Goal: Task Accomplishment & Management: Manage account settings

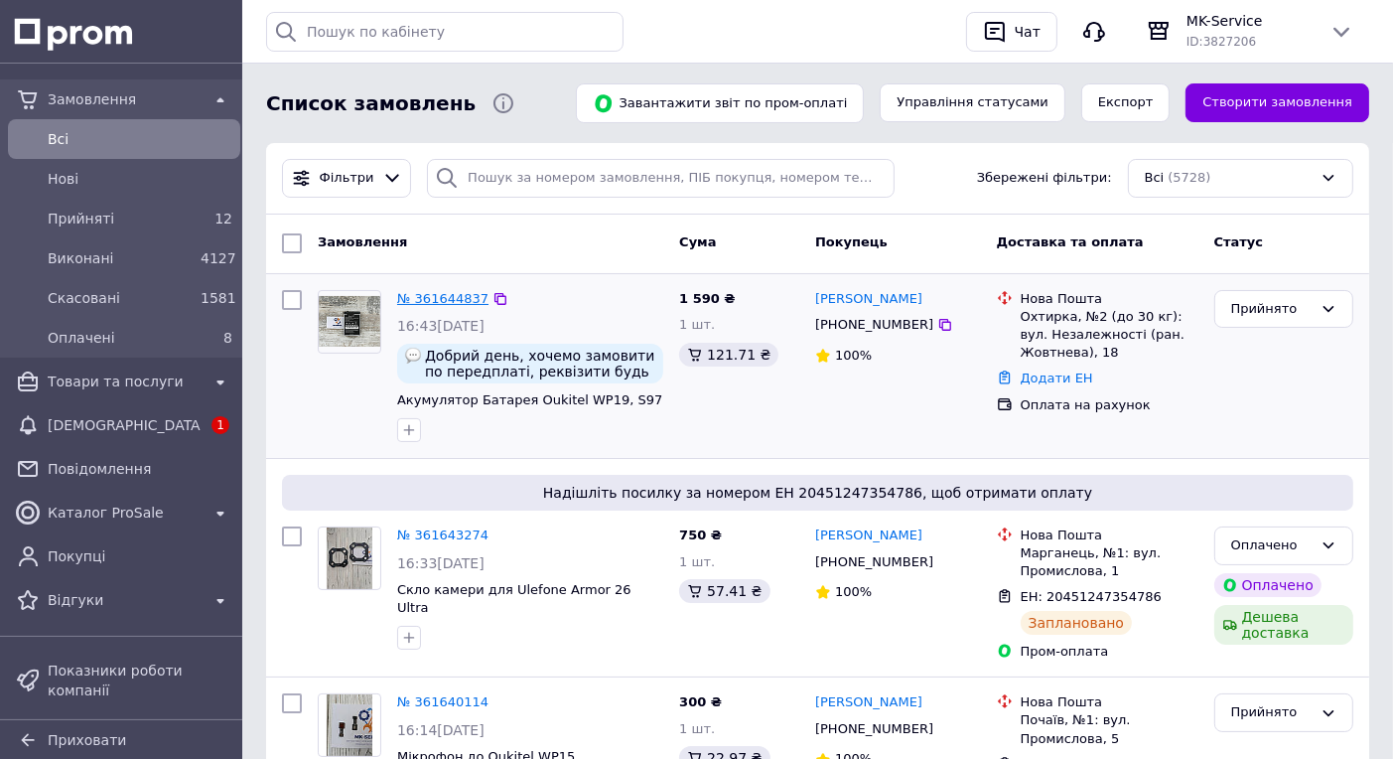
click at [433, 306] on link "№ 361644837" at bounding box center [442, 298] width 91 height 15
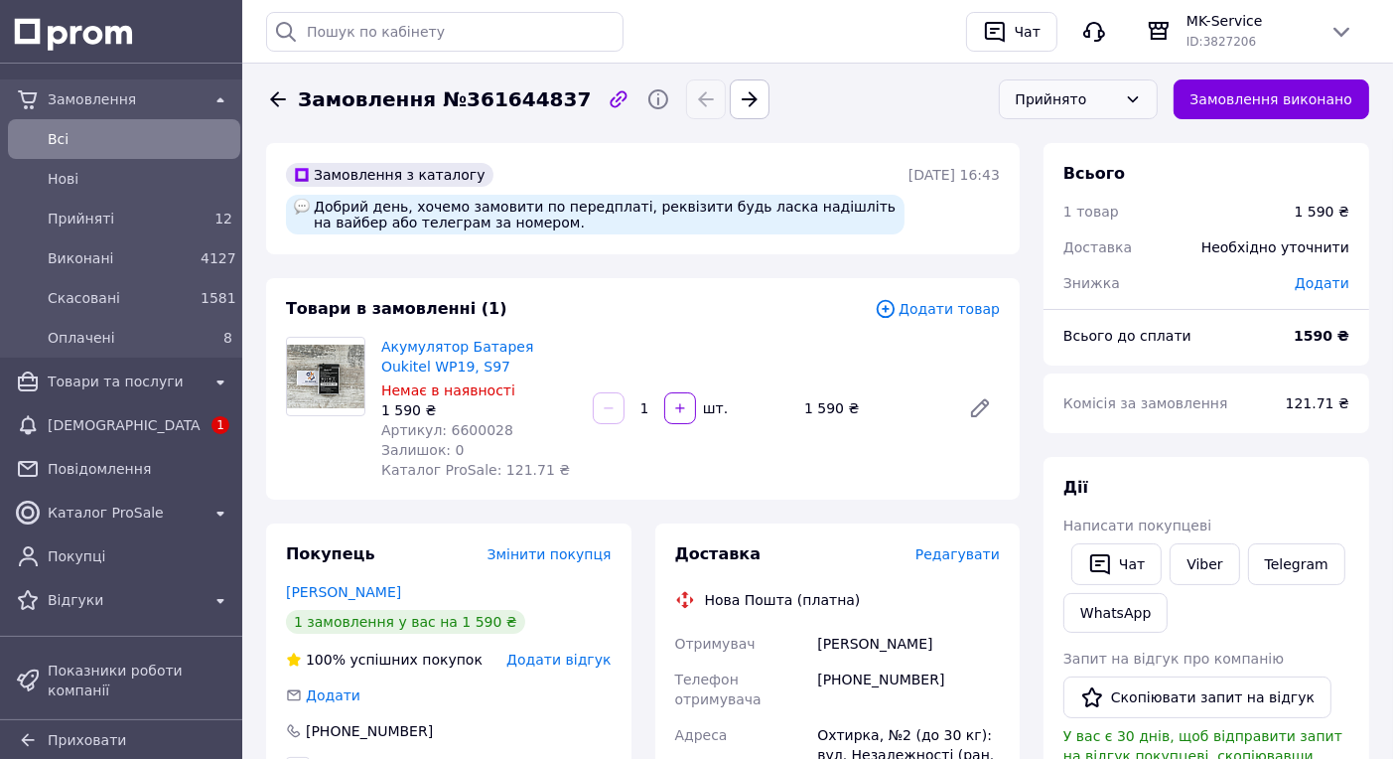
click at [1139, 95] on div "Прийнято" at bounding box center [1078, 99] width 159 height 40
click at [1092, 215] on li "Оплачено" at bounding box center [1078, 218] width 157 height 38
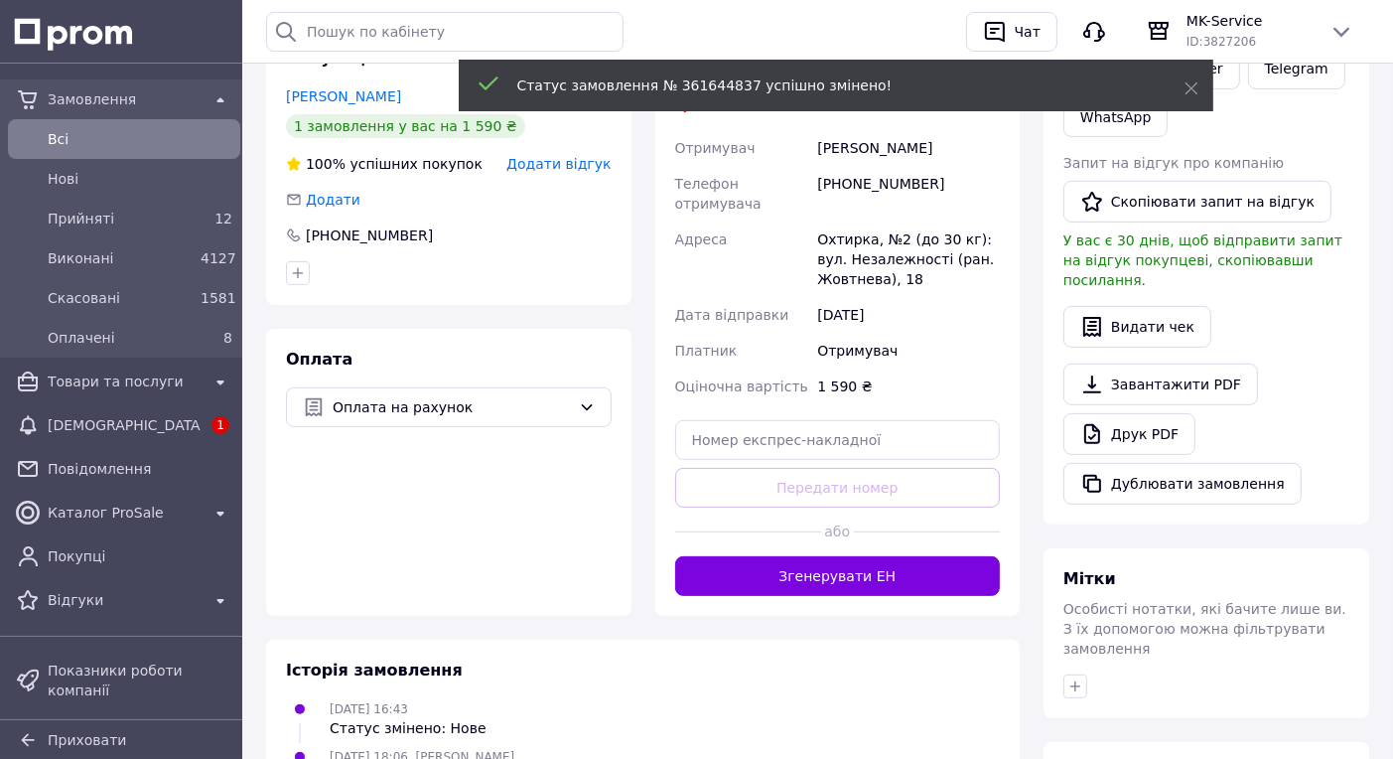
scroll to position [496, 0]
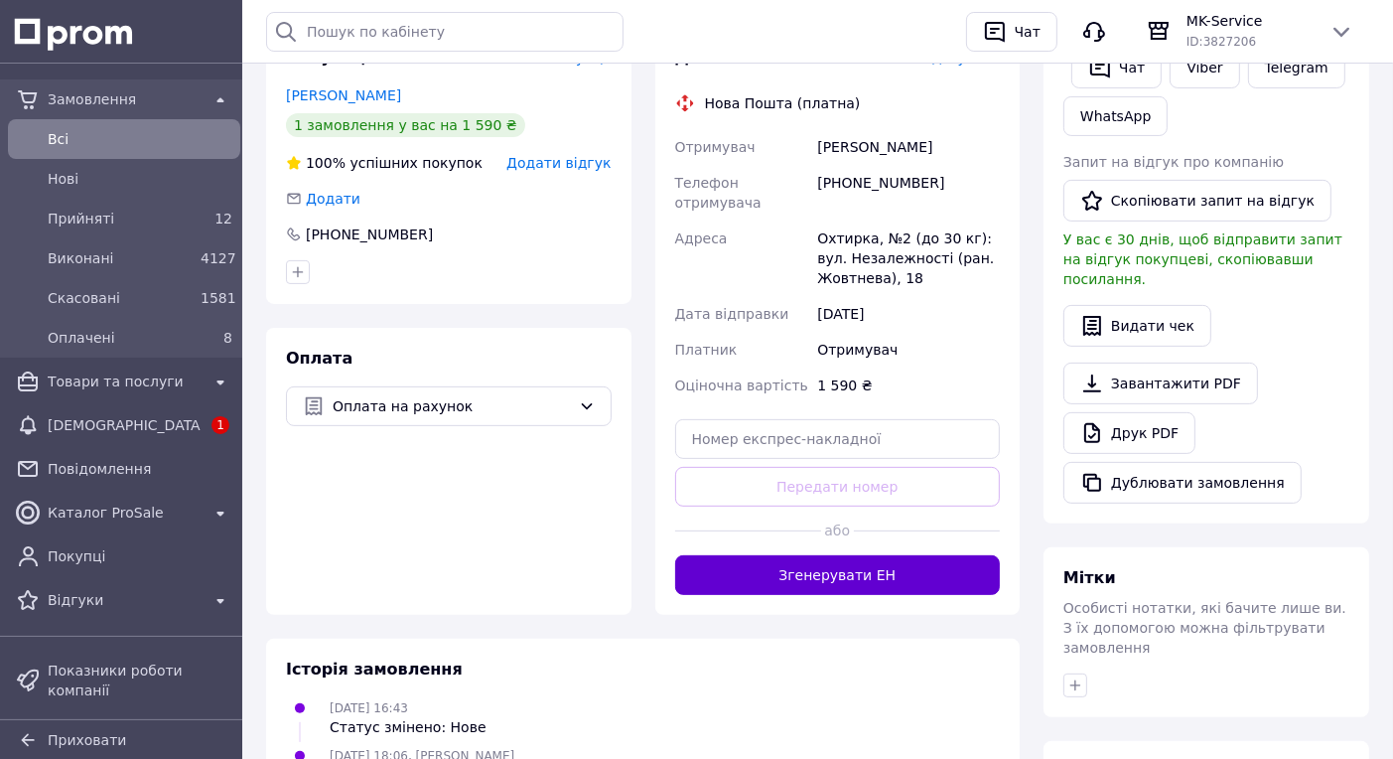
click at [836, 555] on button "Згенерувати ЕН" at bounding box center [838, 575] width 326 height 40
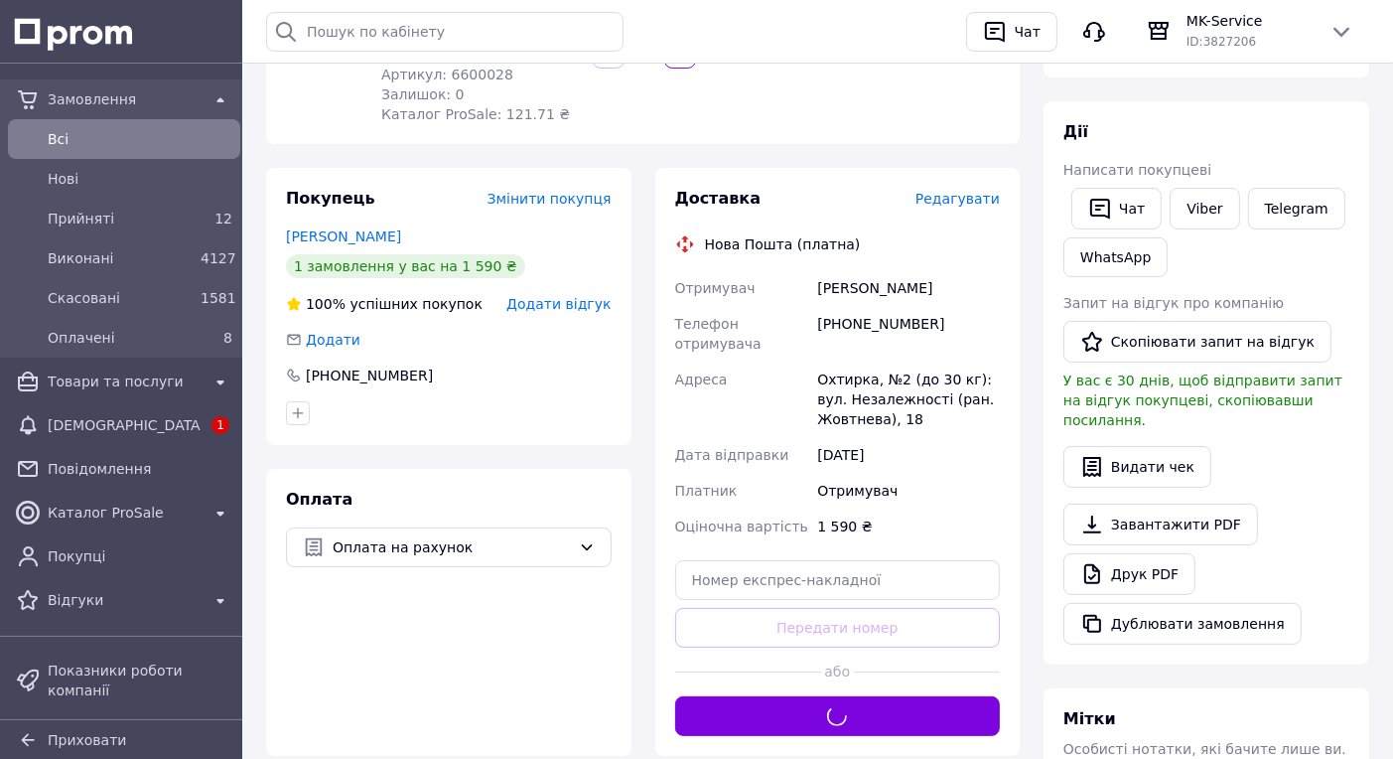
scroll to position [0, 0]
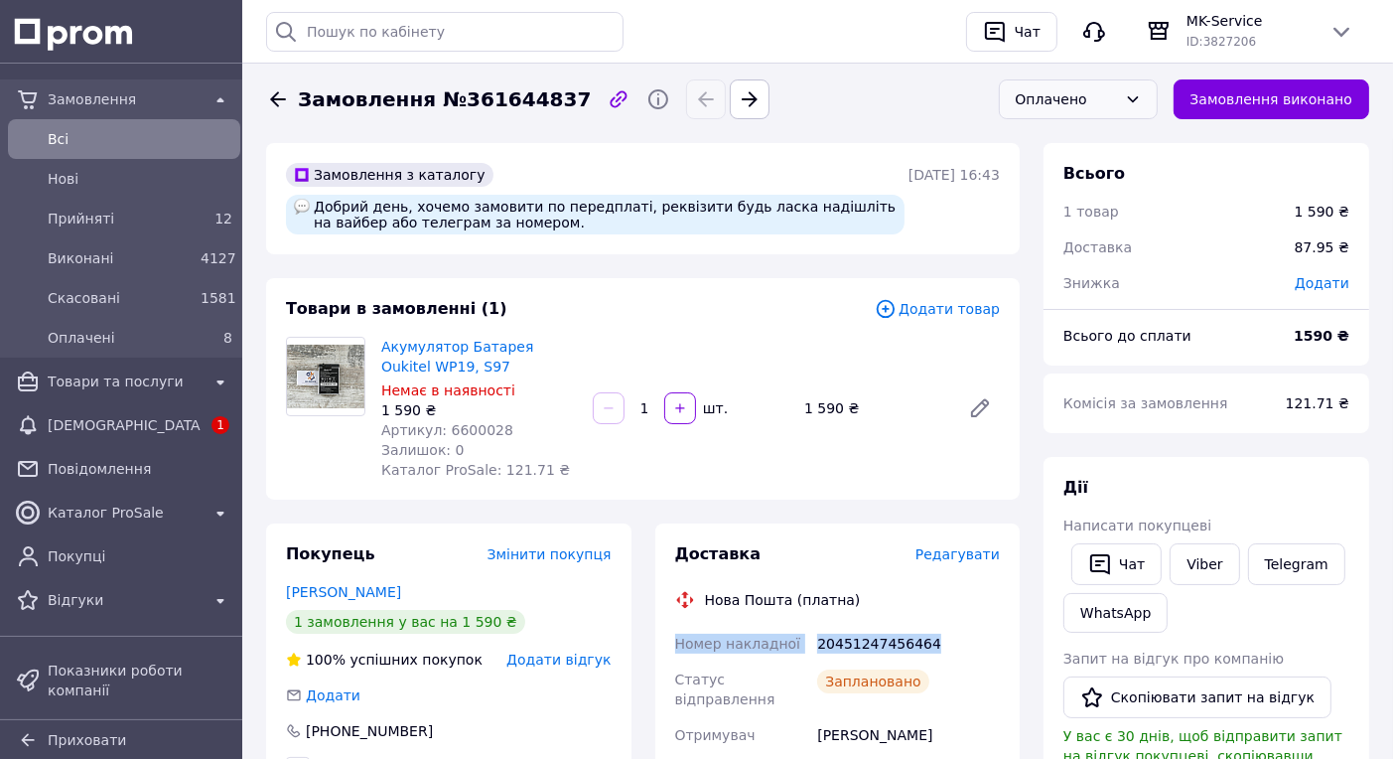
drag, startPoint x: 941, startPoint y: 645, endPoint x: 674, endPoint y: 629, distance: 267.6
copy div "Номер накладної 20451247456464"
click at [543, 728] on div "[PHONE_NUMBER]" at bounding box center [449, 731] width 326 height 20
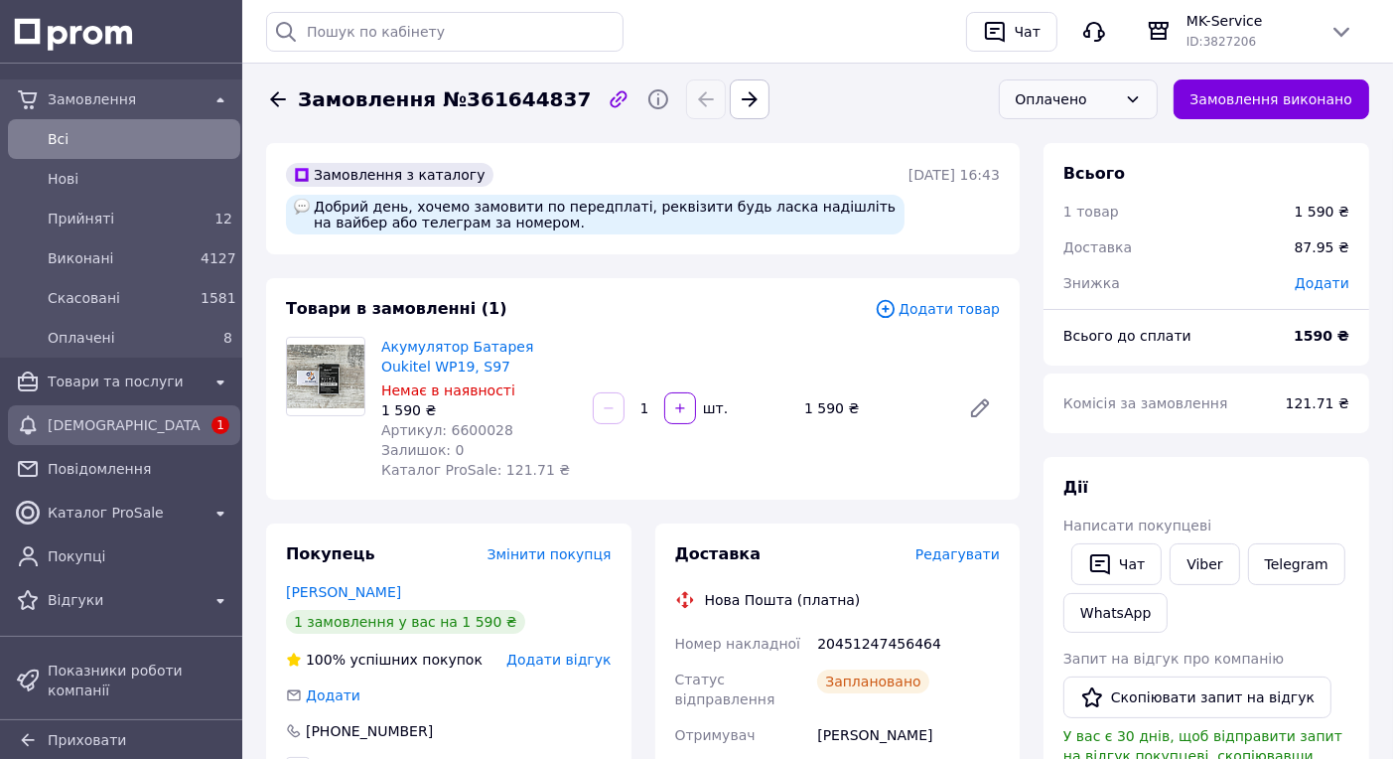
click at [143, 415] on span "[DEMOGRAPHIC_DATA]" at bounding box center [124, 425] width 153 height 20
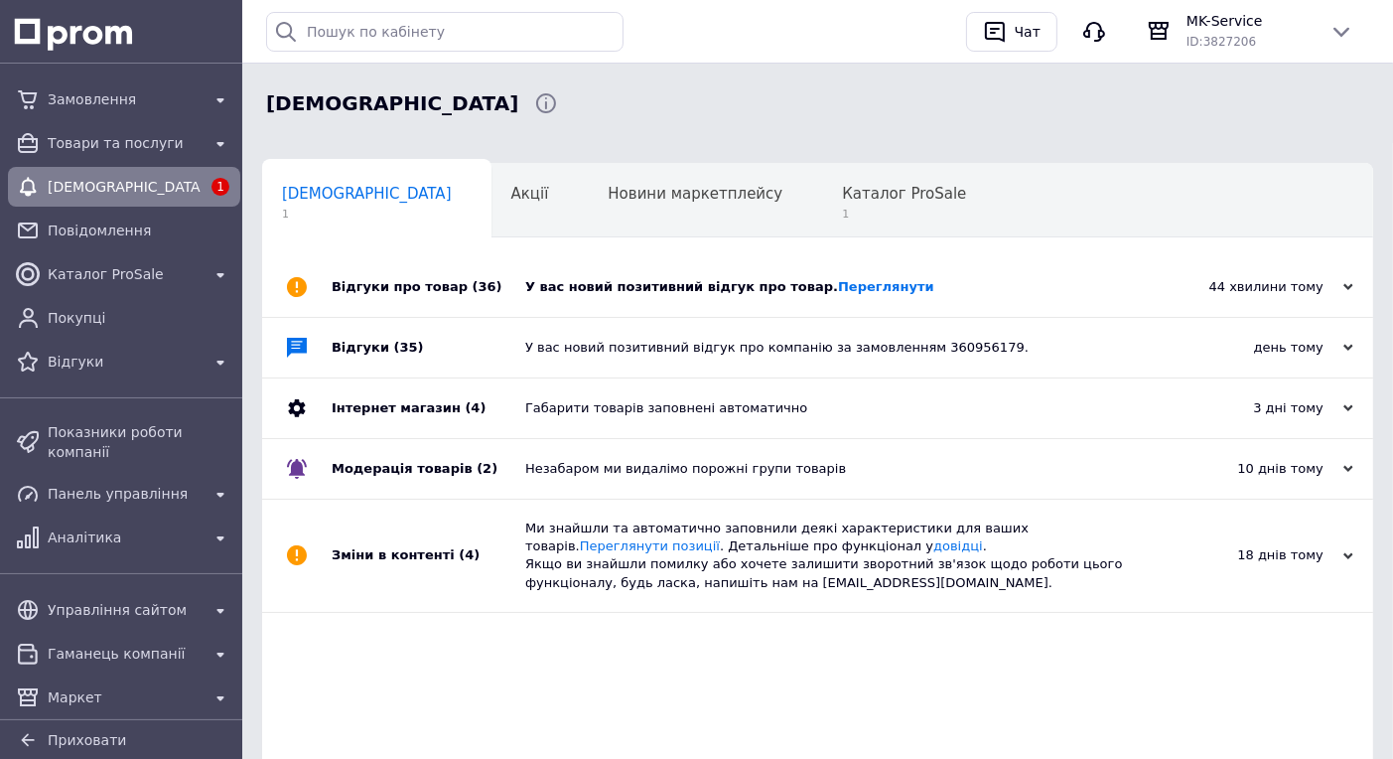
click at [1001, 275] on div "У вас новий позитивний відгук про товар. [GEOGRAPHIC_DATA]" at bounding box center [840, 287] width 630 height 60
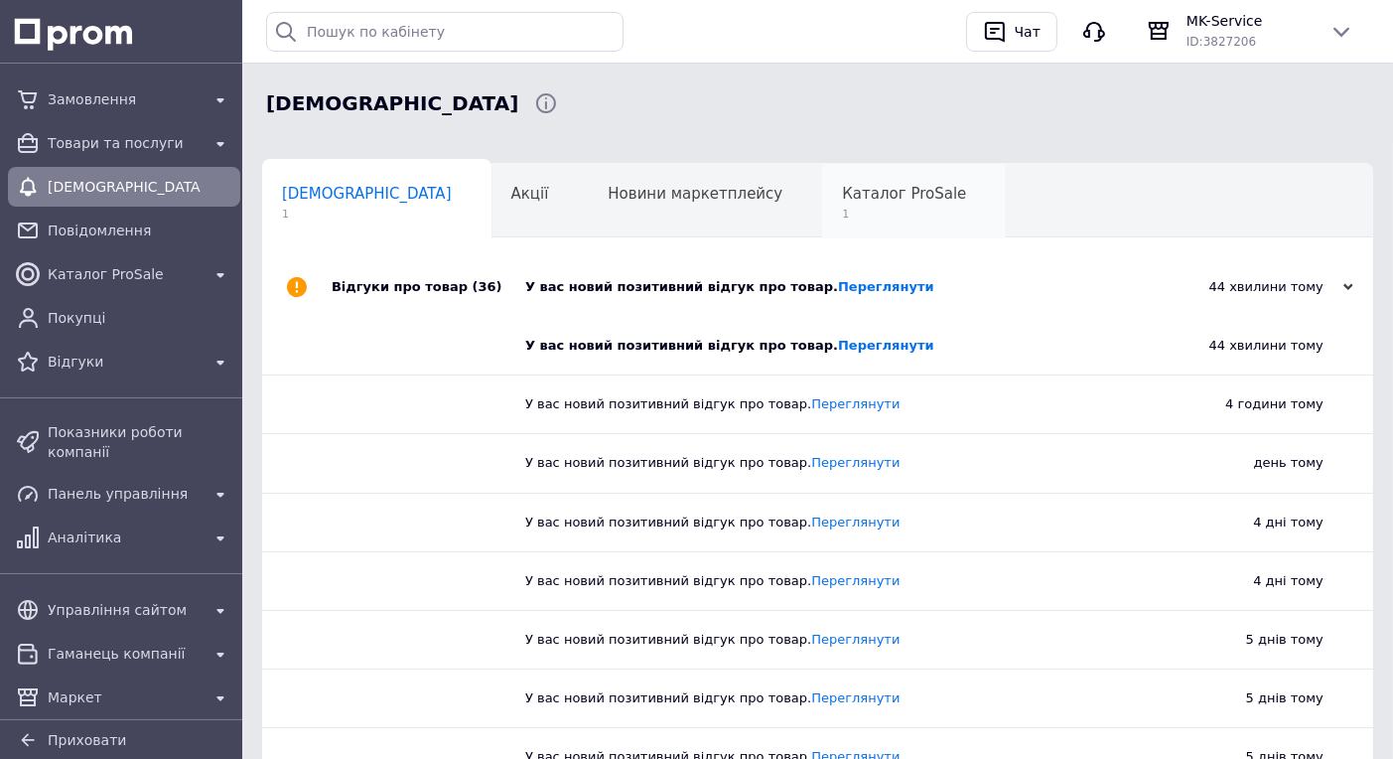
click at [842, 200] on span "Каталог ProSale" at bounding box center [904, 194] width 124 height 18
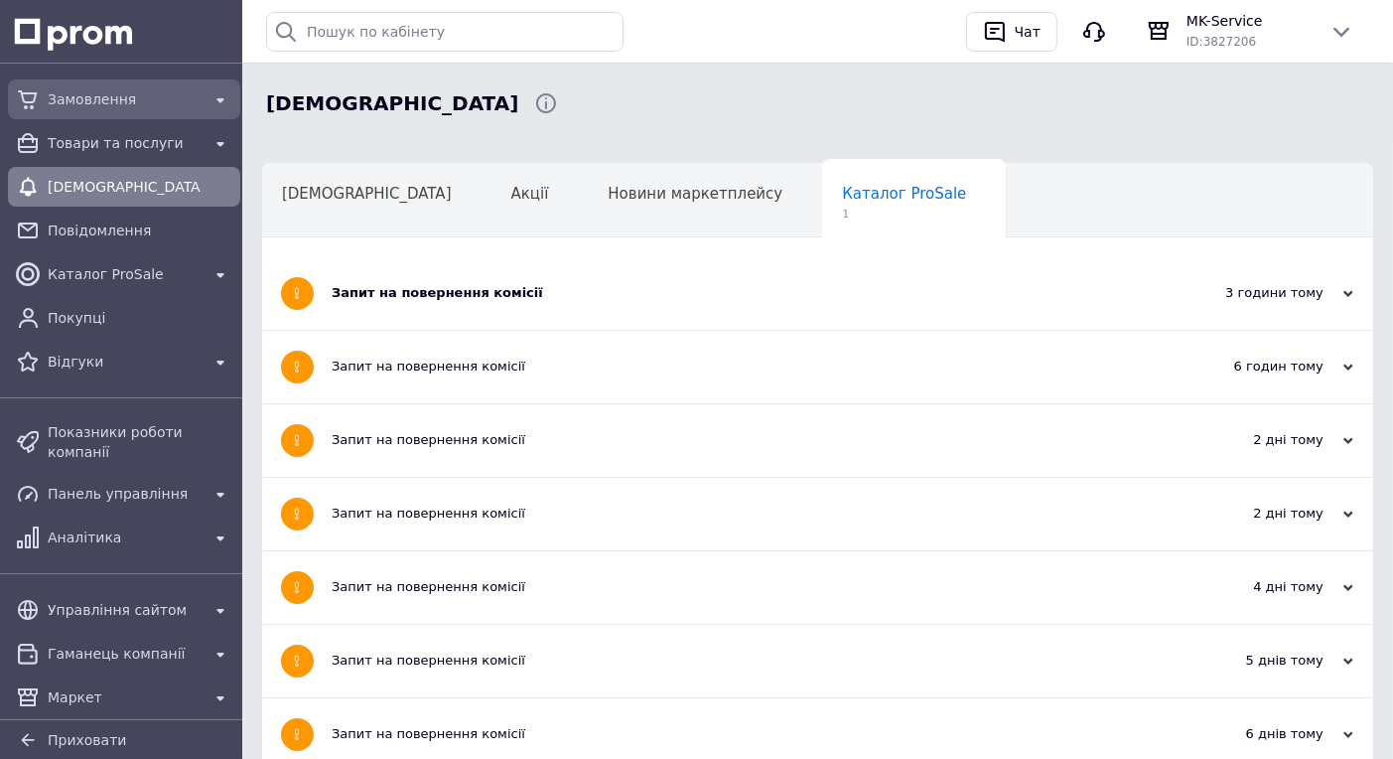
click at [87, 93] on span "Замовлення" at bounding box center [124, 99] width 153 height 20
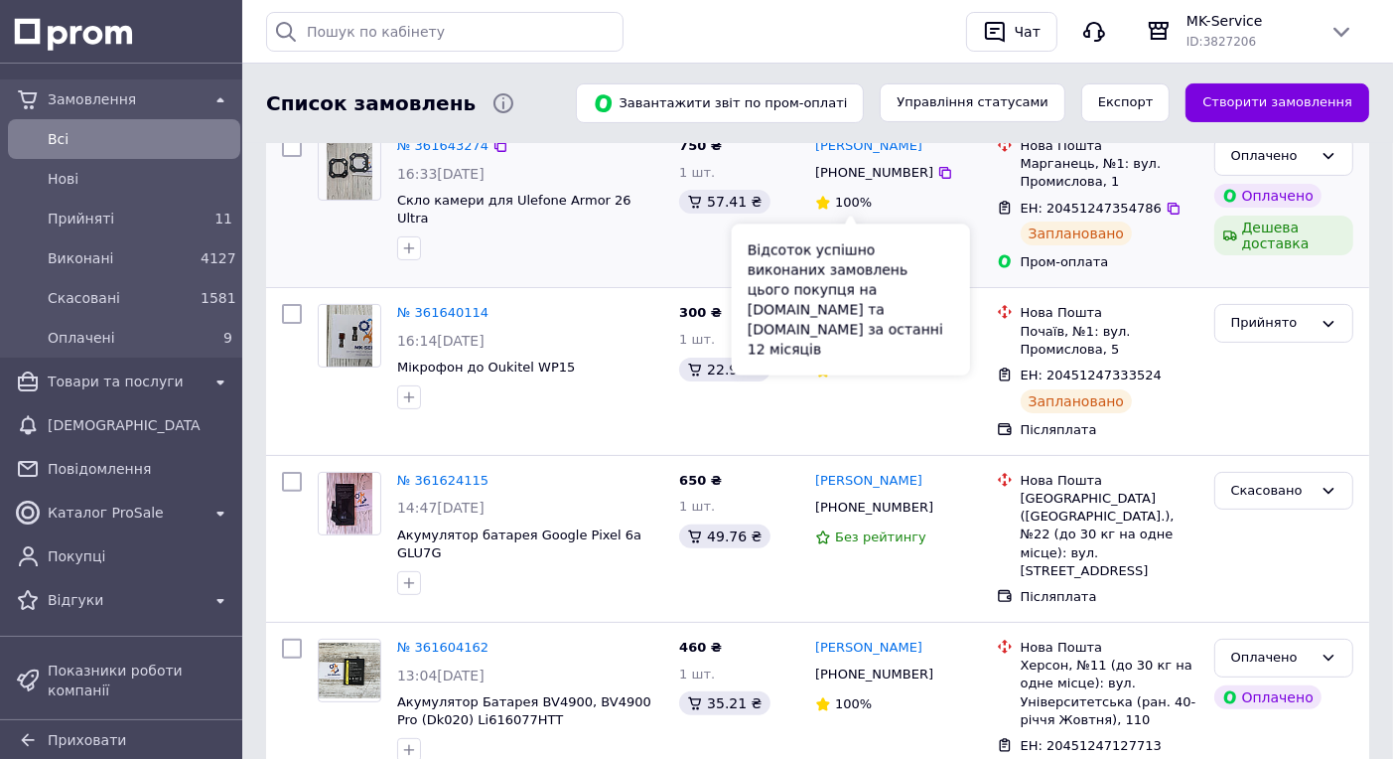
scroll to position [496, 0]
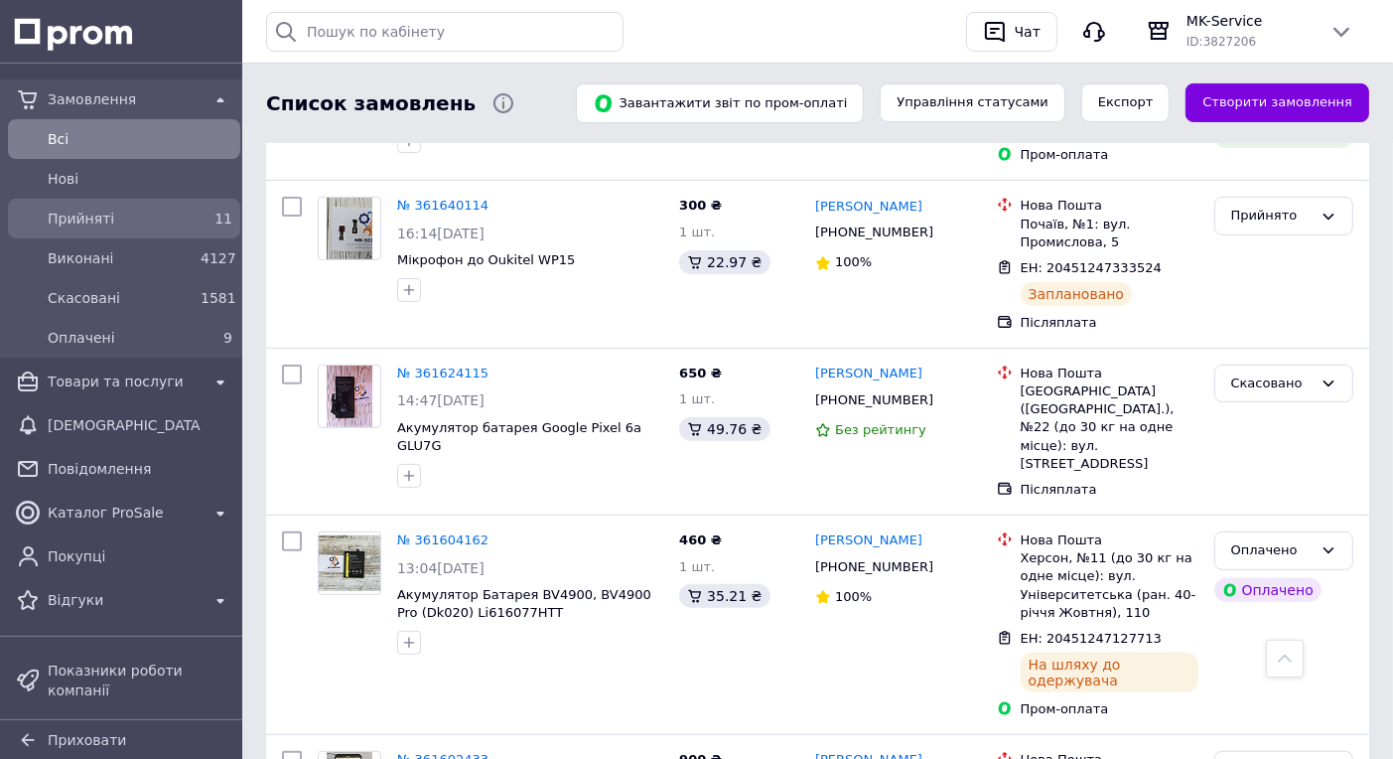
click at [69, 211] on span "Прийняті" at bounding box center [120, 219] width 145 height 20
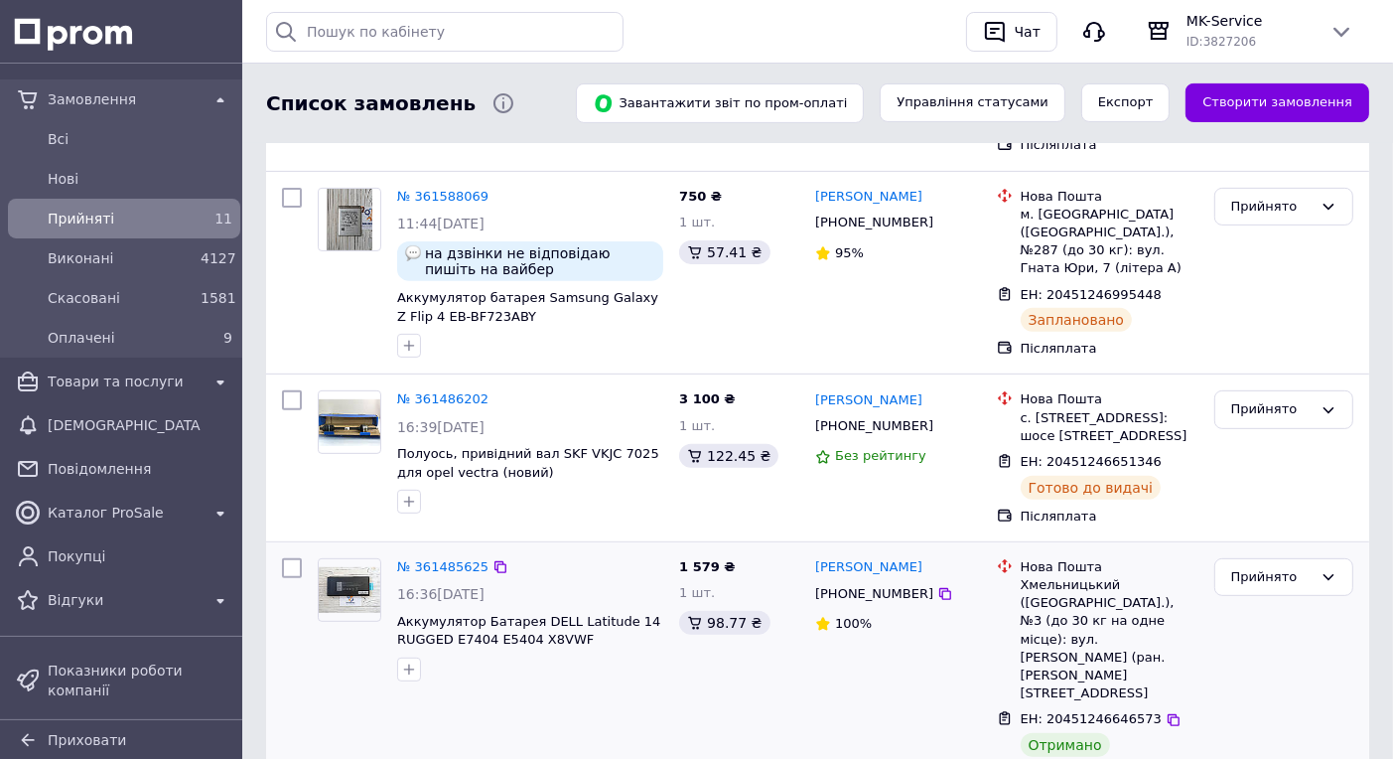
scroll to position [794, 0]
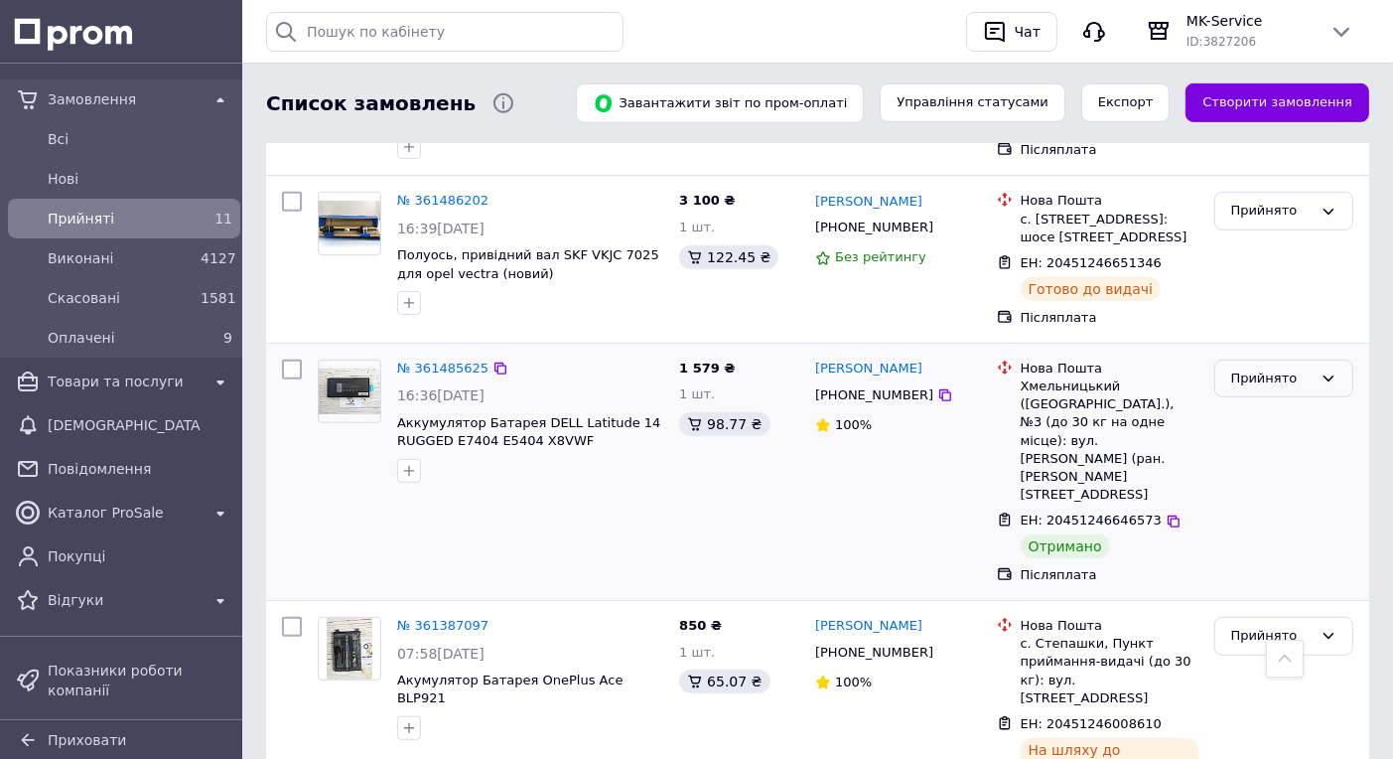
click at [1303, 359] on div "Прийнято" at bounding box center [1283, 378] width 139 height 39
click at [1267, 401] on li "Виконано" at bounding box center [1283, 419] width 137 height 37
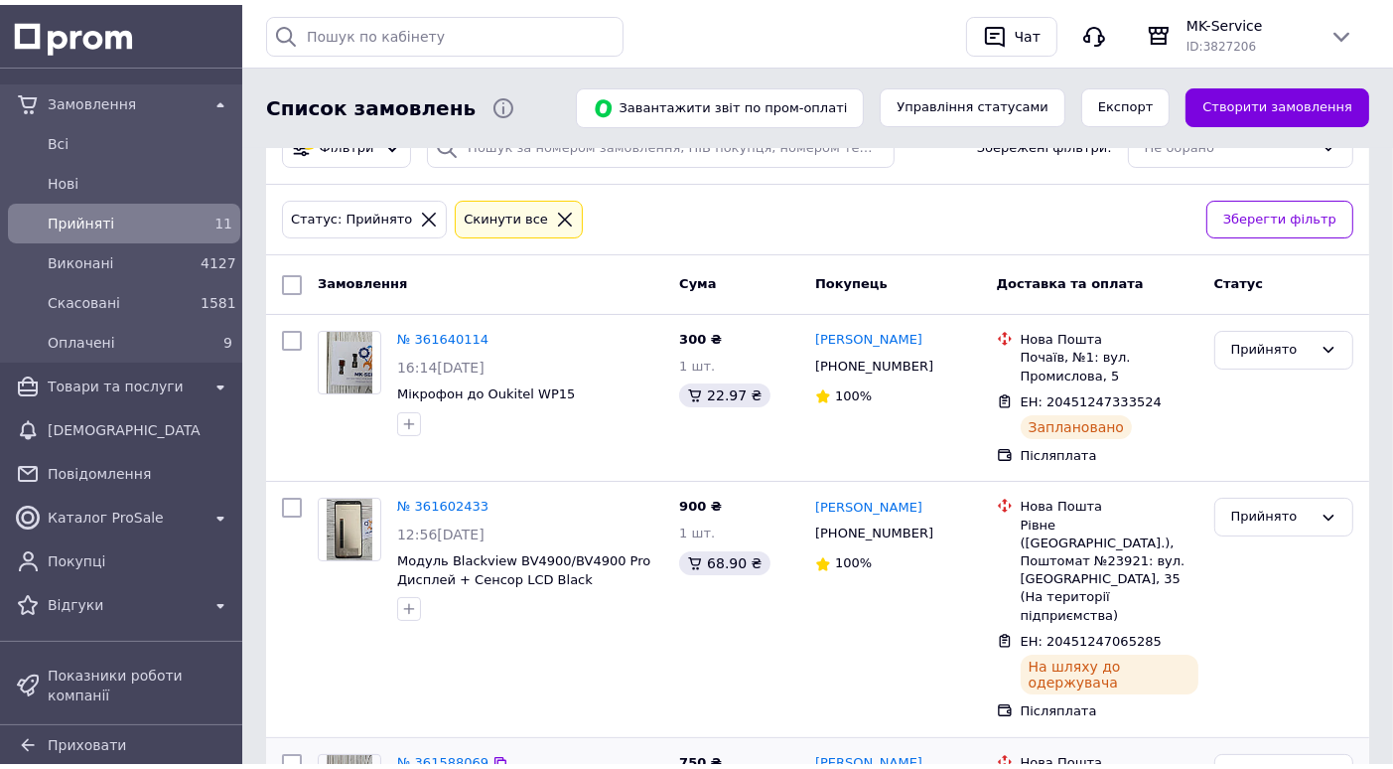
scroll to position [0, 0]
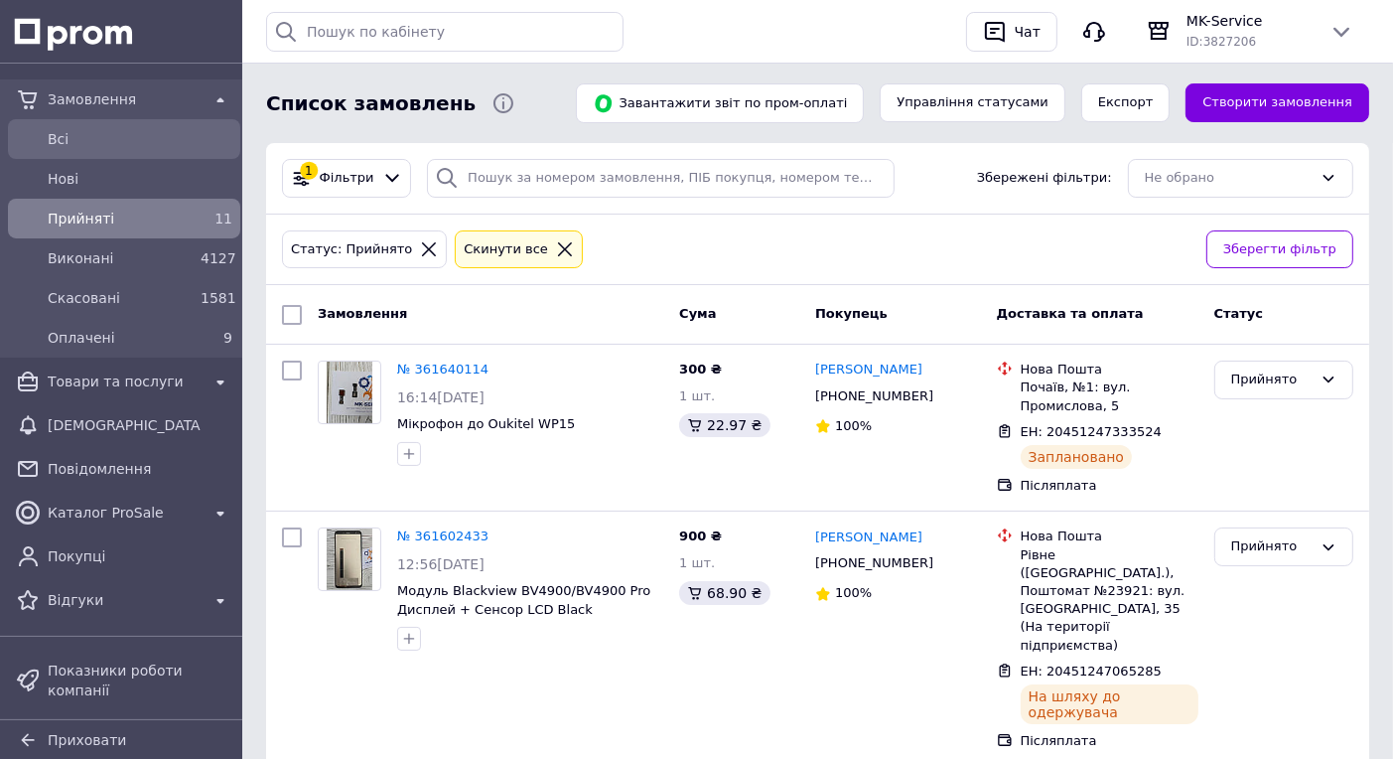
click at [71, 129] on span "Всi" at bounding box center [140, 139] width 185 height 20
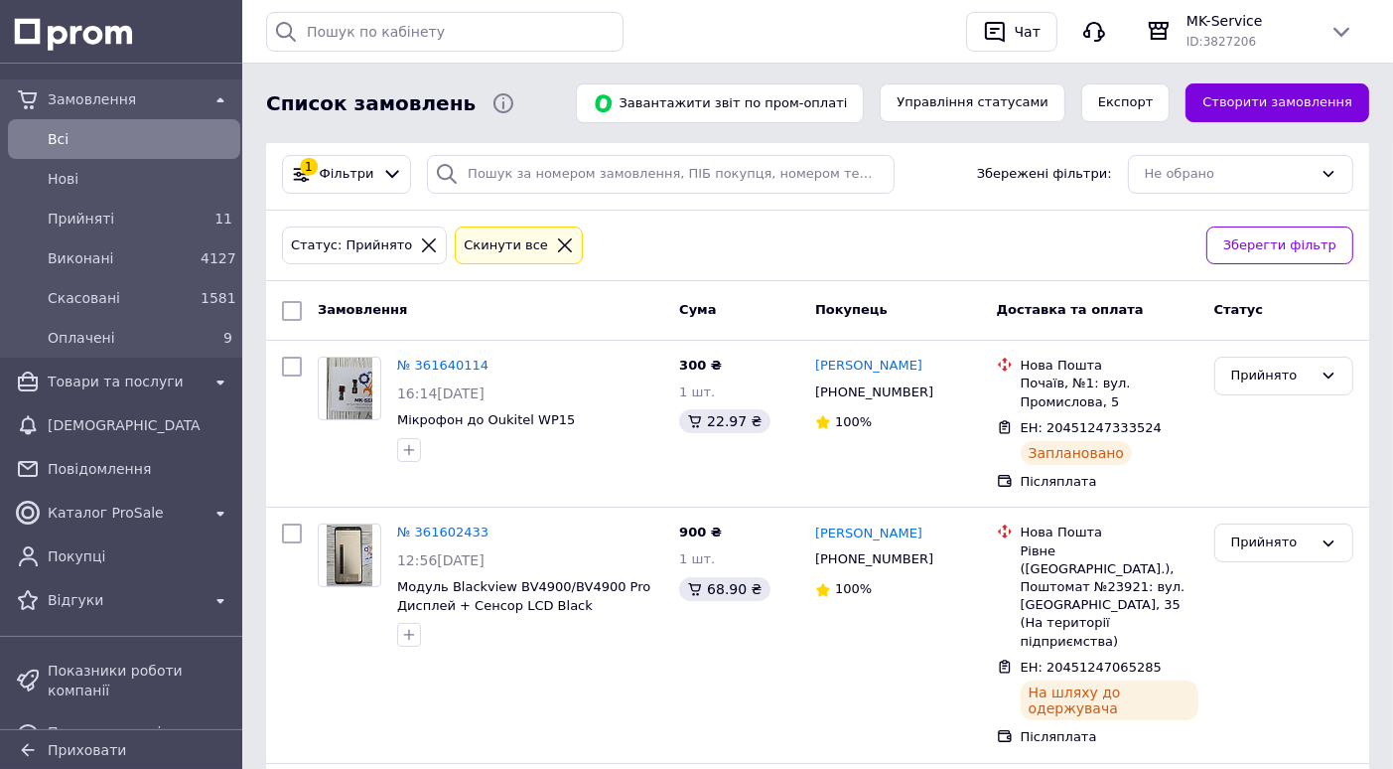
scroll to position [8, 0]
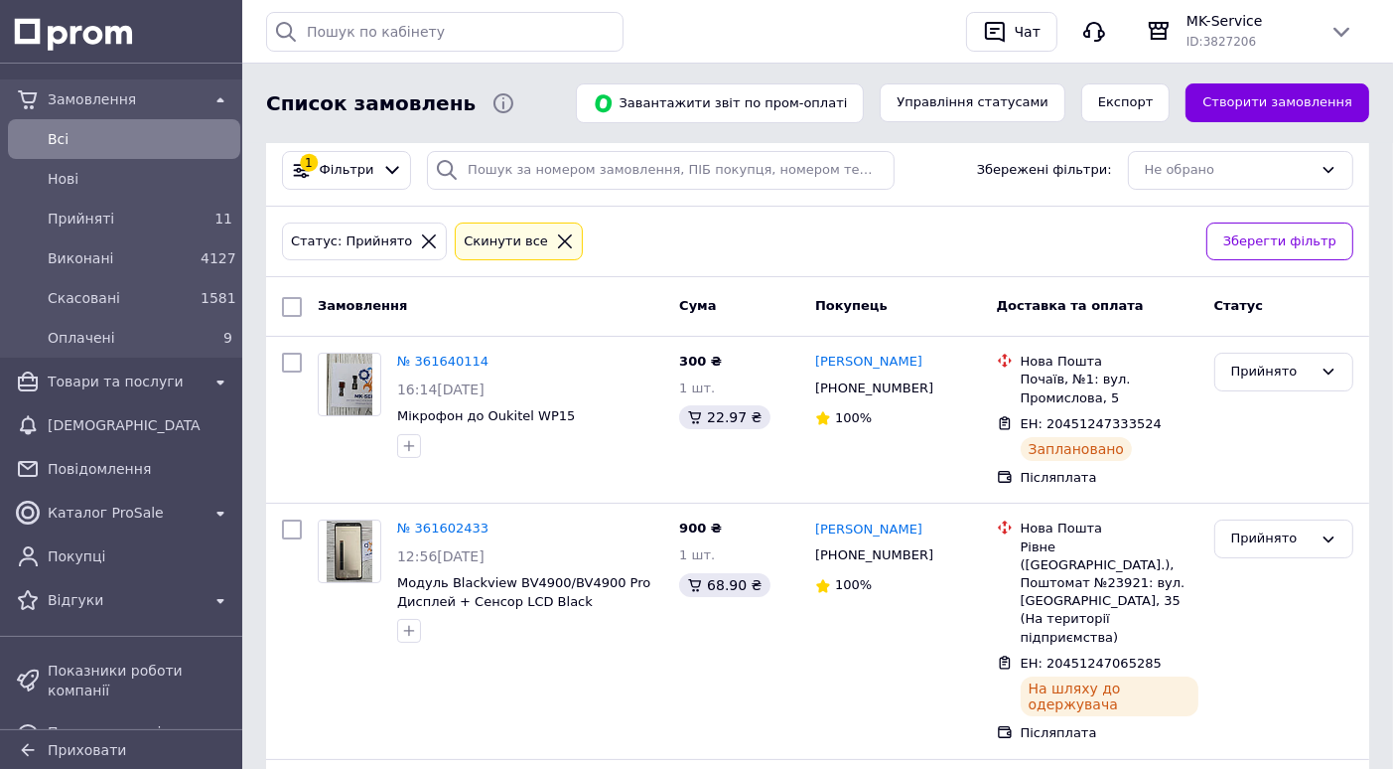
click at [556, 244] on icon at bounding box center [565, 241] width 18 height 18
